Goal: Information Seeking & Learning: Learn about a topic

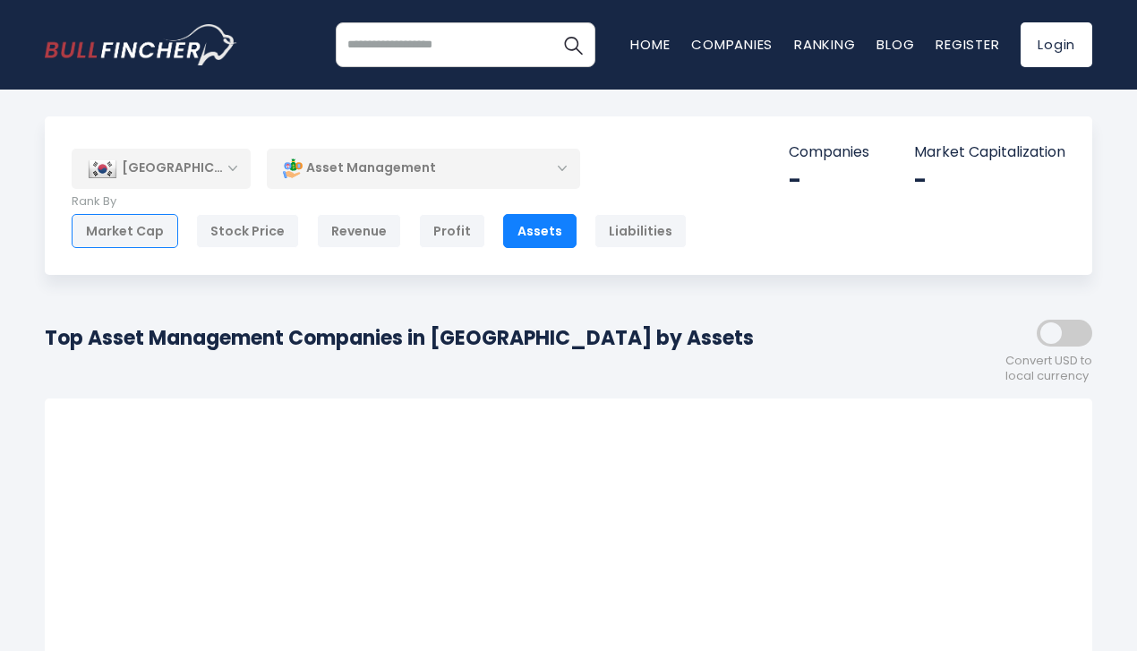
click at [107, 231] on div "Market Cap" at bounding box center [125, 231] width 107 height 34
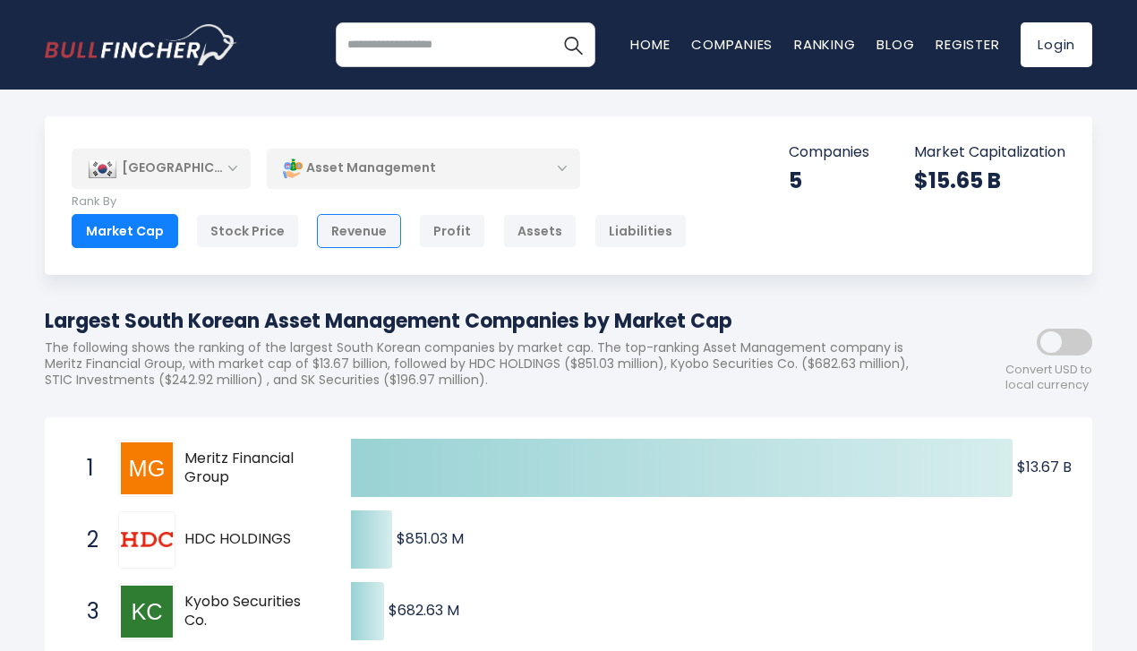
click at [346, 245] on div "Revenue" at bounding box center [359, 231] width 84 height 34
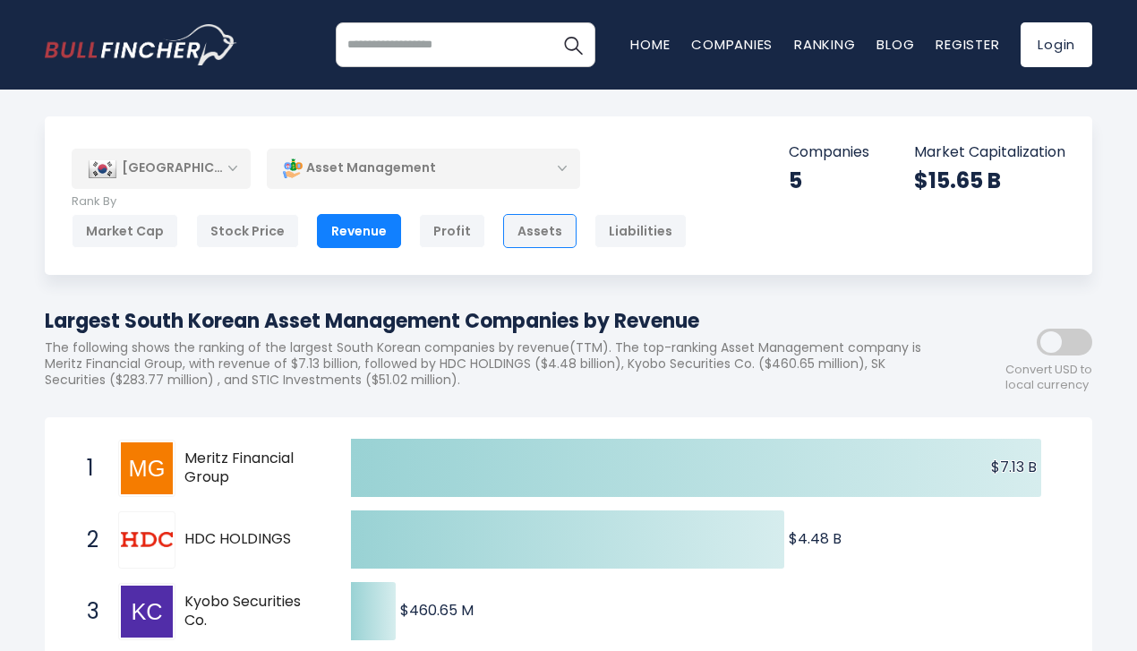
click at [520, 229] on div "Assets" at bounding box center [539, 231] width 73 height 34
